Goal: Find specific page/section: Find specific page/section

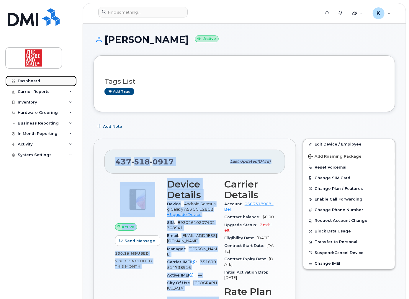
click at [36, 80] on div "Dashboard" at bounding box center [29, 81] width 22 height 5
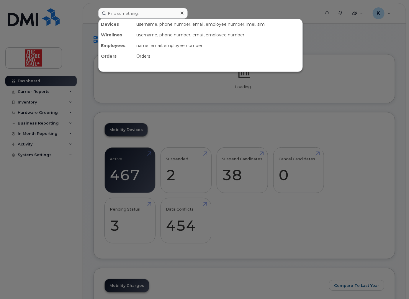
click at [169, 14] on input at bounding box center [143, 13] width 90 height 11
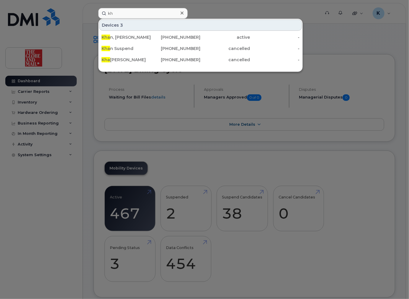
type input "k"
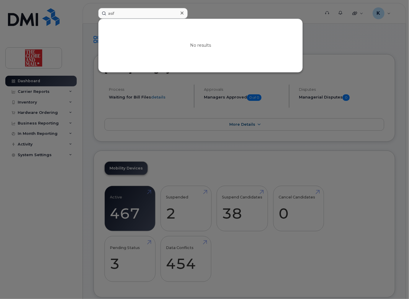
type input "asif"
